Goal: Information Seeking & Learning: Learn about a topic

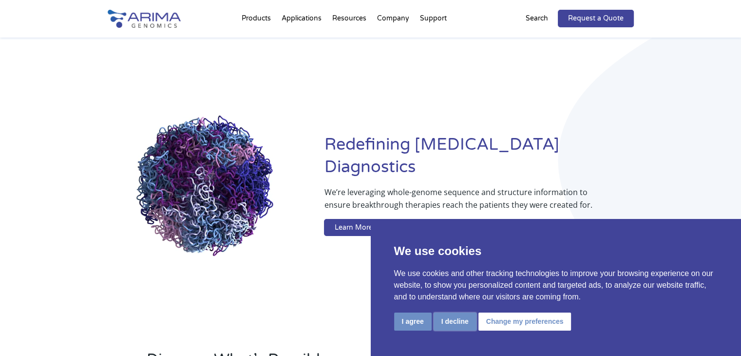
click at [449, 324] on button "I decline" at bounding box center [455, 321] width 43 height 18
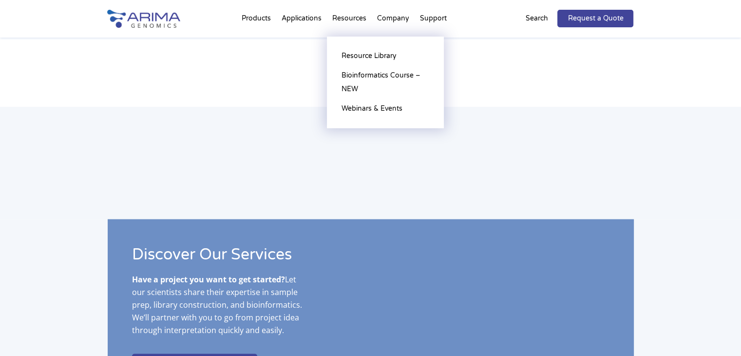
scroll to position [1608, 0]
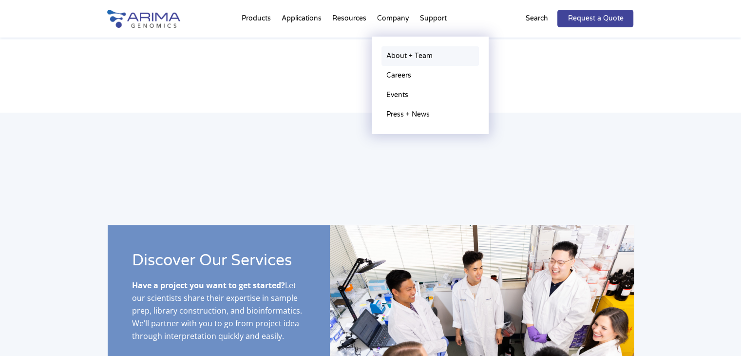
drag, startPoint x: 407, startPoint y: 58, endPoint x: 396, endPoint y: 57, distance: 11.2
click at [396, 57] on link "About + Team" at bounding box center [430, 55] width 97 height 19
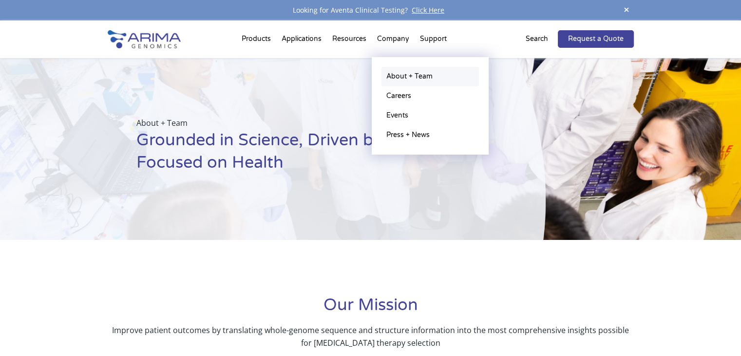
click at [393, 73] on link "About + Team" at bounding box center [430, 76] width 97 height 19
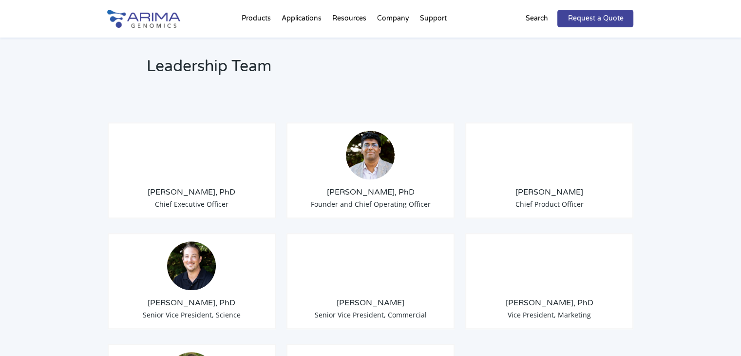
scroll to position [720, 0]
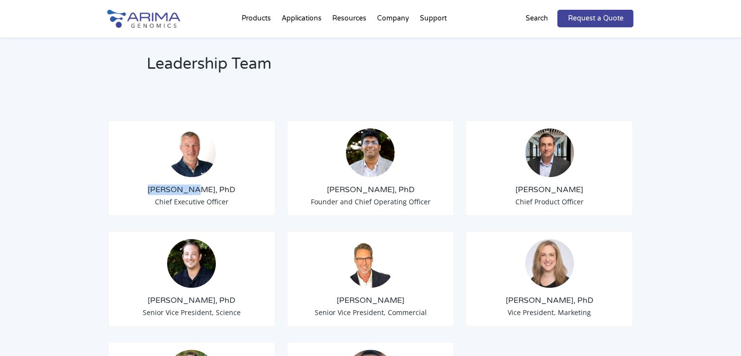
drag, startPoint x: 157, startPoint y: 178, endPoint x: 200, endPoint y: 173, distance: 43.2
click at [200, 184] on h3 "Tom Willis, PhD" at bounding box center [192, 189] width 152 height 11
copy h3 "Tom Willis"
